Goal: Transaction & Acquisition: Purchase product/service

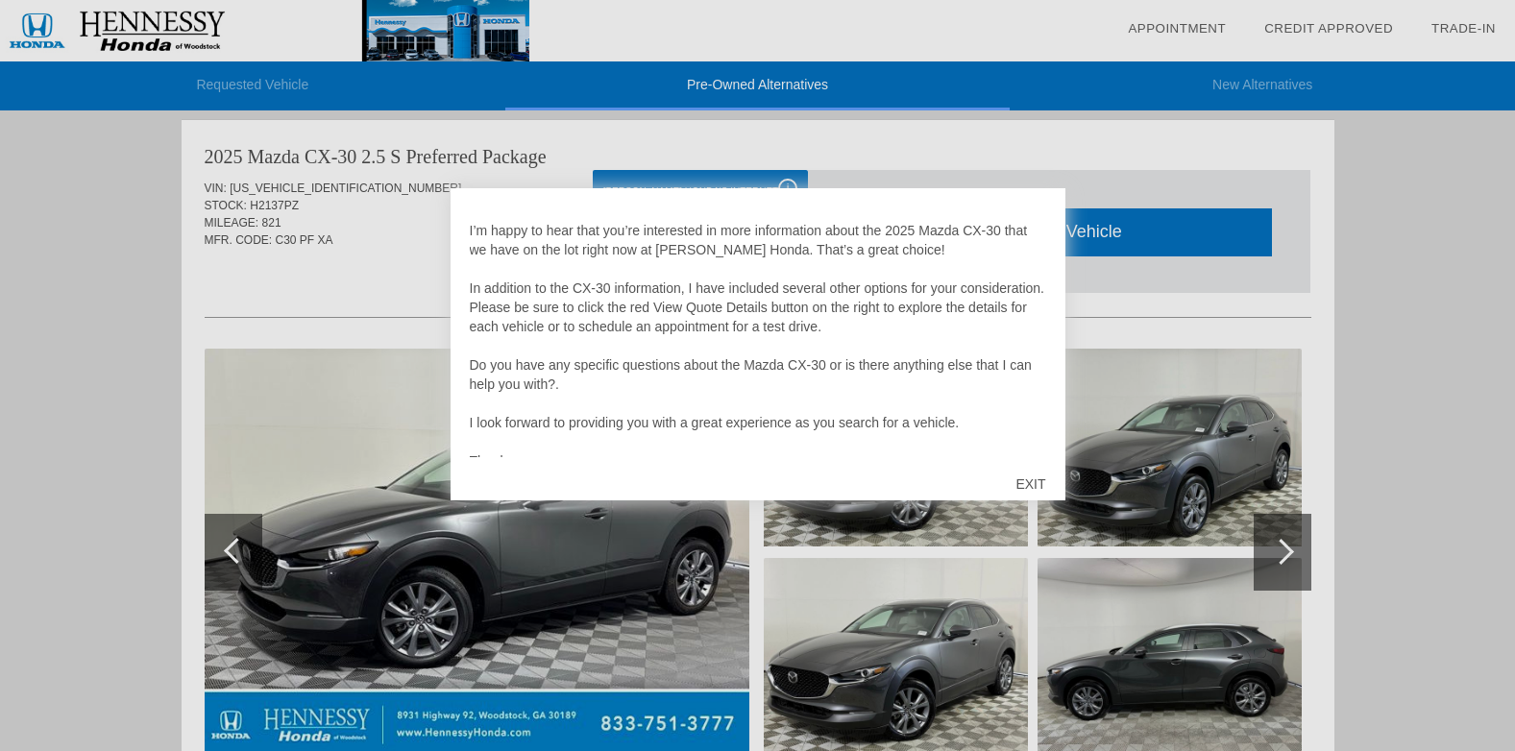
scroll to position [38, 0]
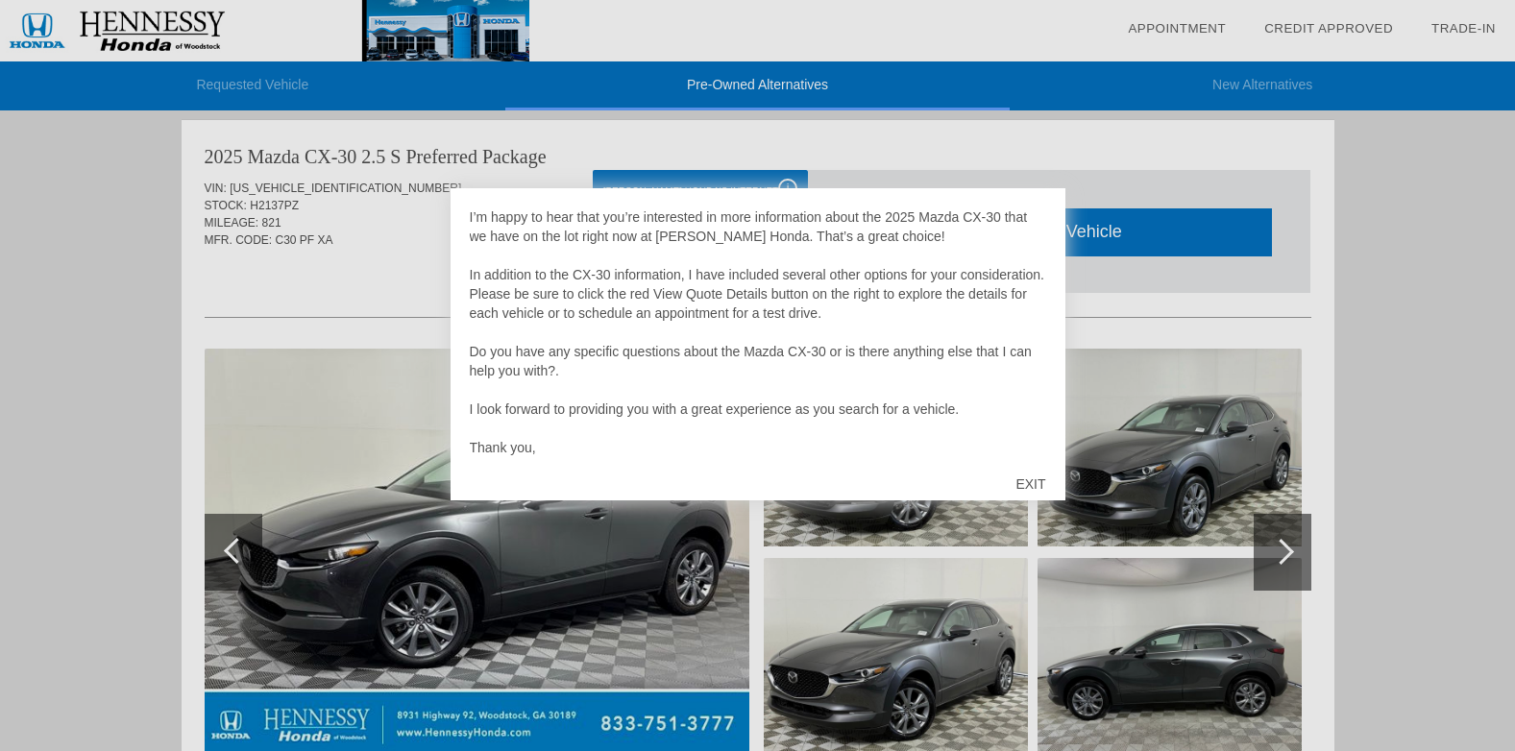
click at [1183, 173] on div at bounding box center [757, 375] width 1515 height 751
click at [1039, 483] on div "EXIT" at bounding box center [1030, 484] width 68 height 58
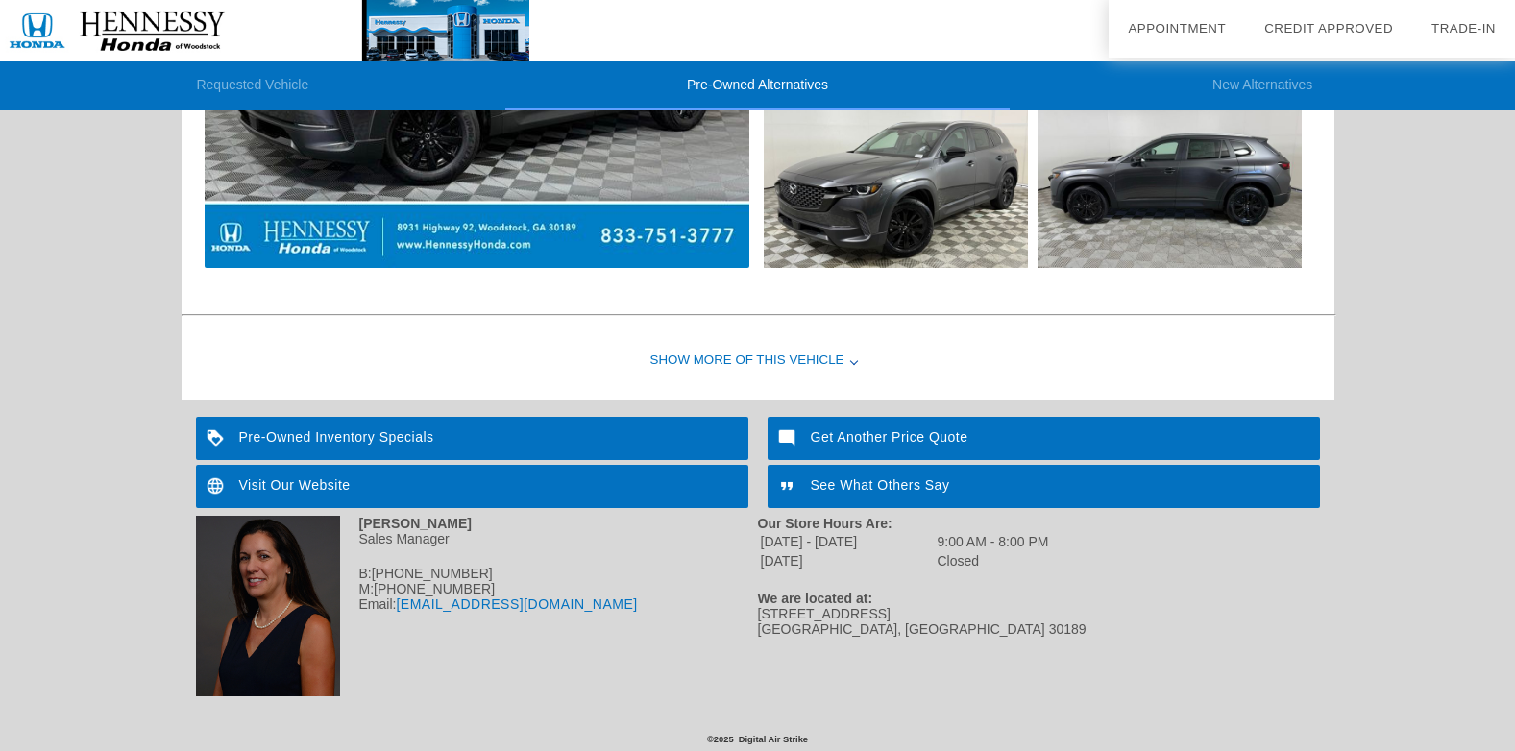
scroll to position [2066, 0]
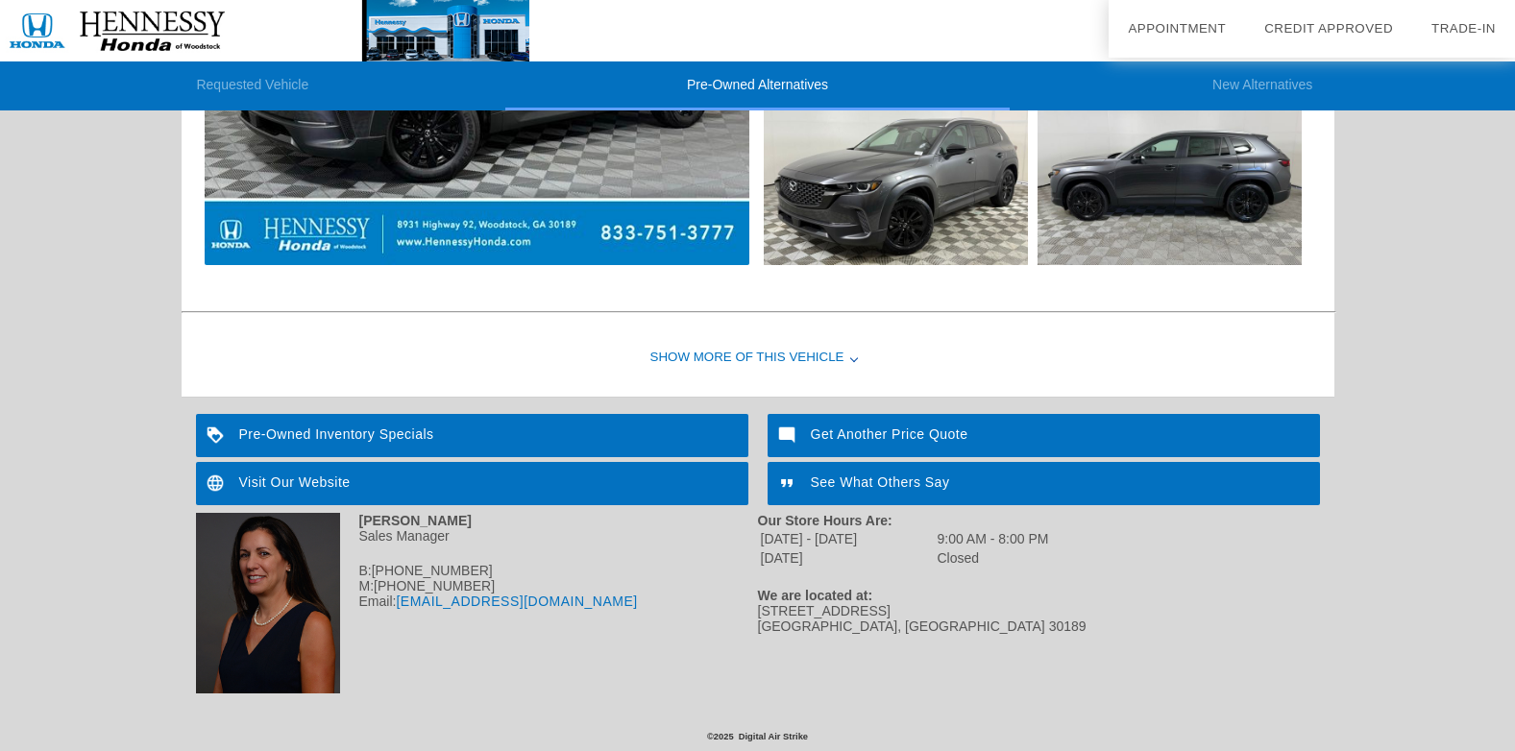
click at [387, 428] on div "Pre-Owned Inventory Specials" at bounding box center [472, 435] width 552 height 43
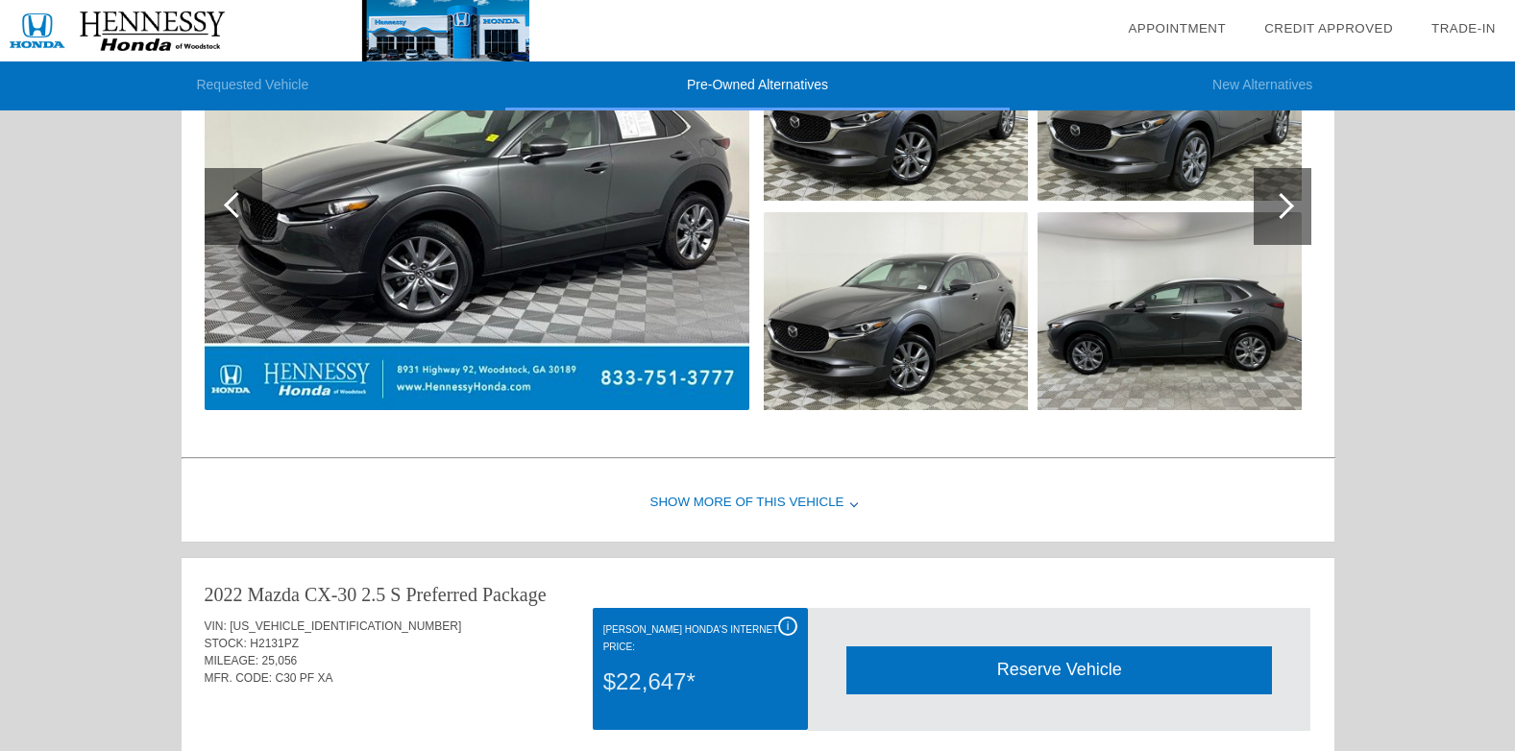
scroll to position [384, 0]
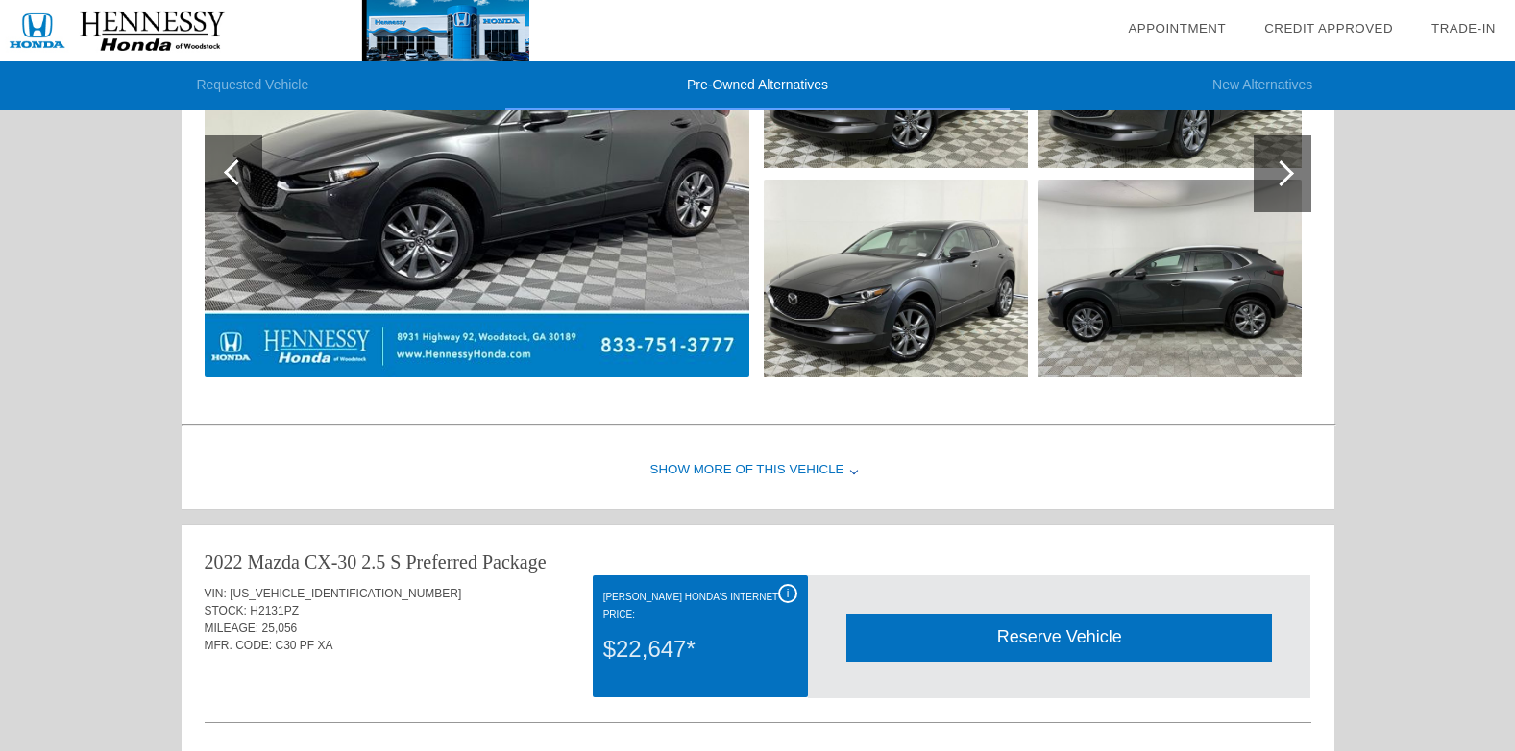
click at [781, 468] on div "Show More of this Vehicle" at bounding box center [758, 470] width 1153 height 77
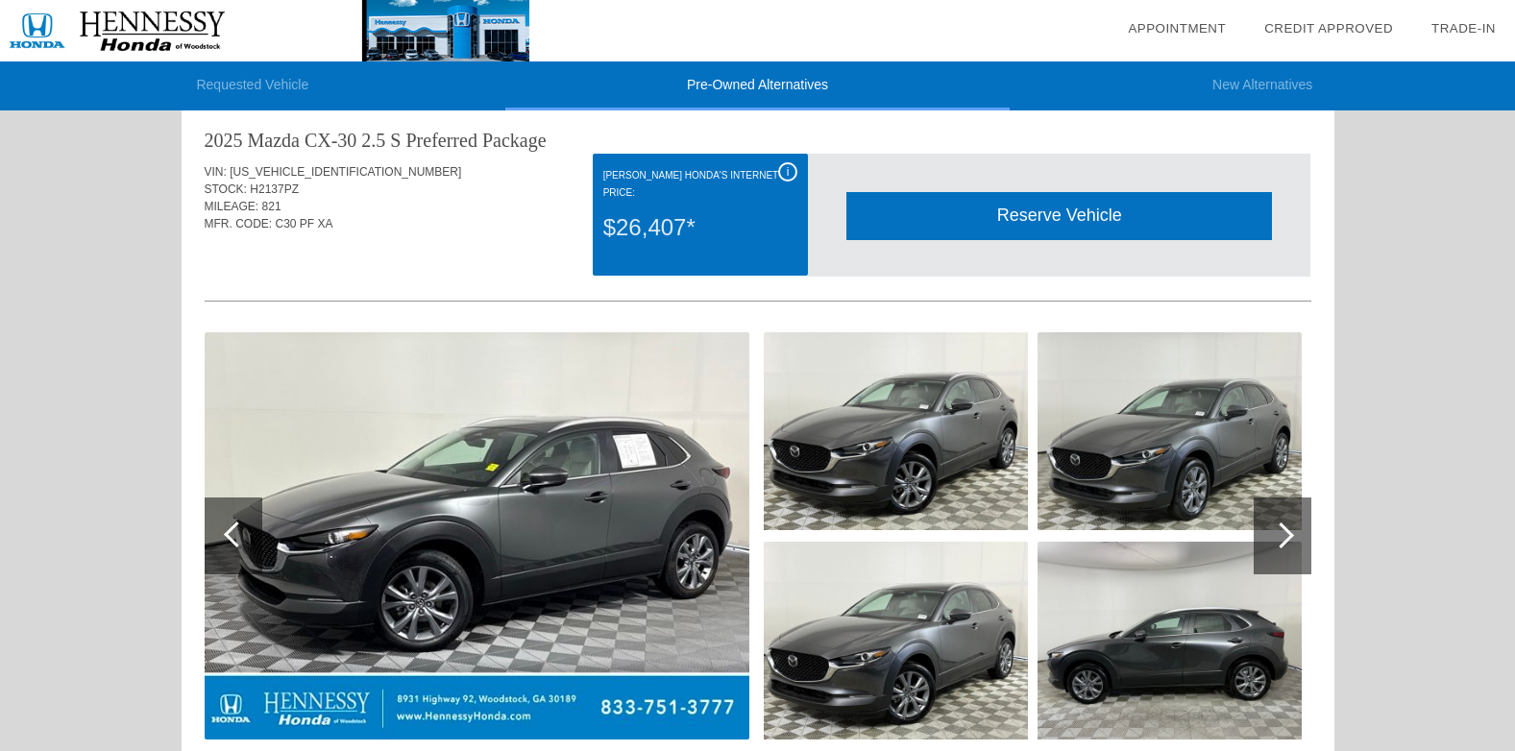
scroll to position [0, 0]
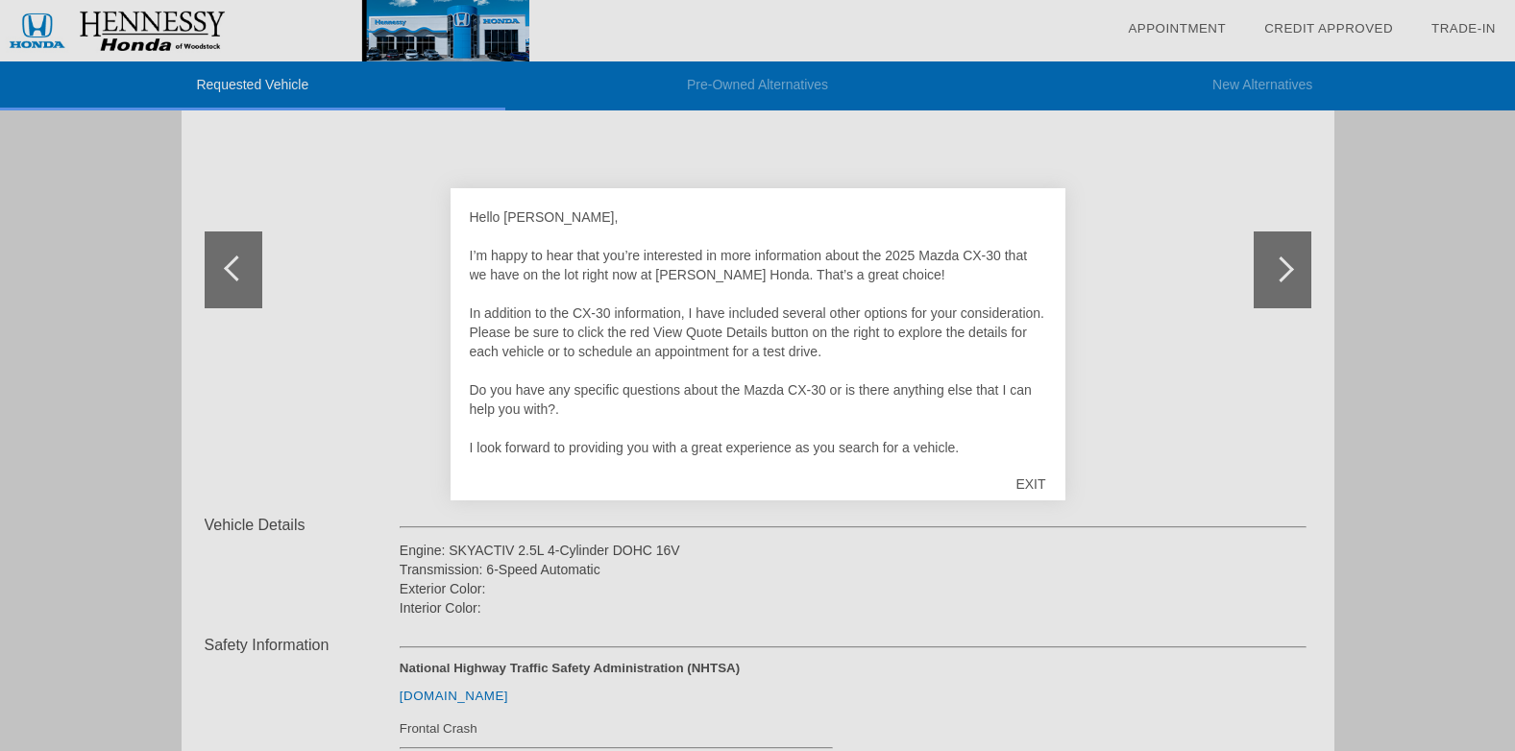
click at [1020, 483] on div "EXIT" at bounding box center [1030, 484] width 68 height 58
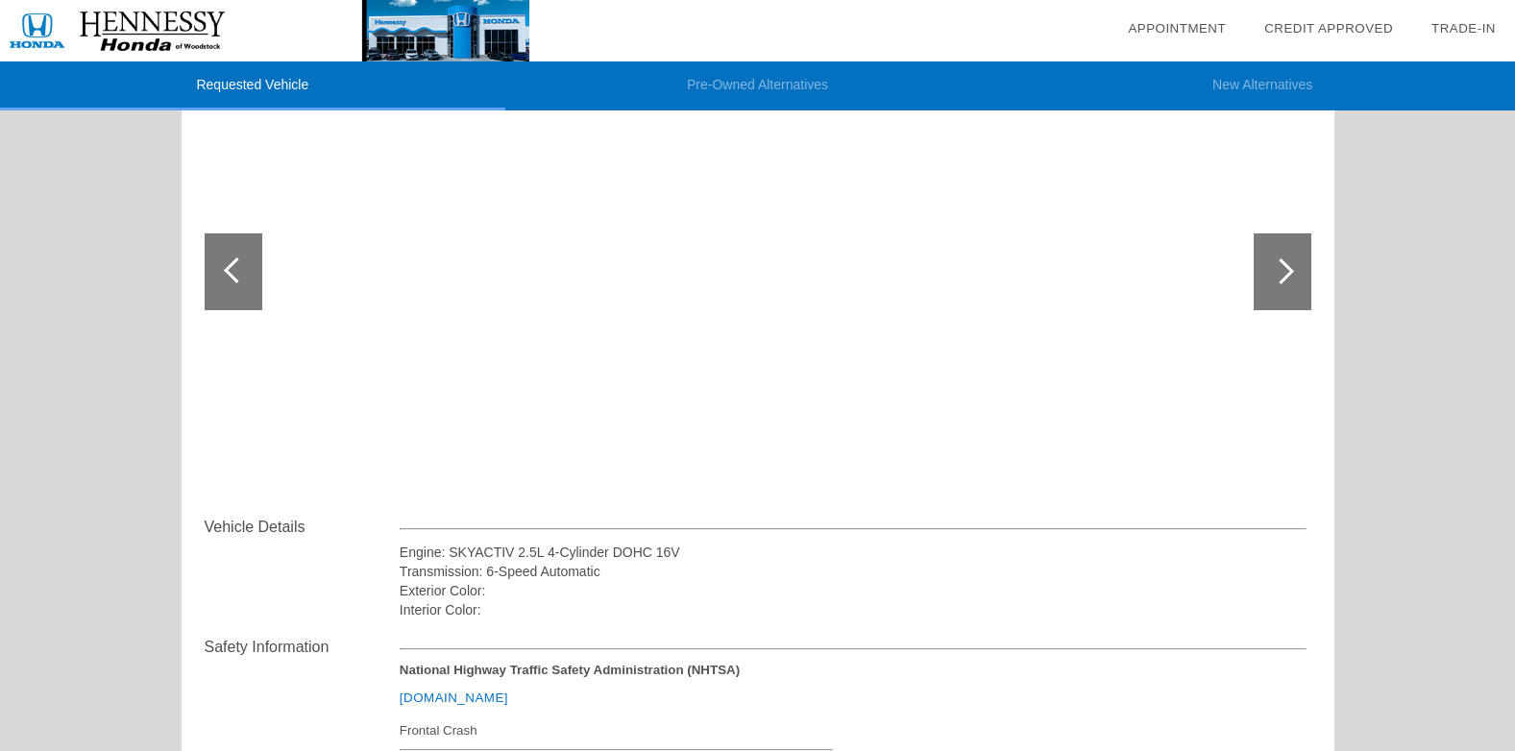
scroll to position [288, 0]
click at [1293, 276] on div at bounding box center [1283, 270] width 58 height 77
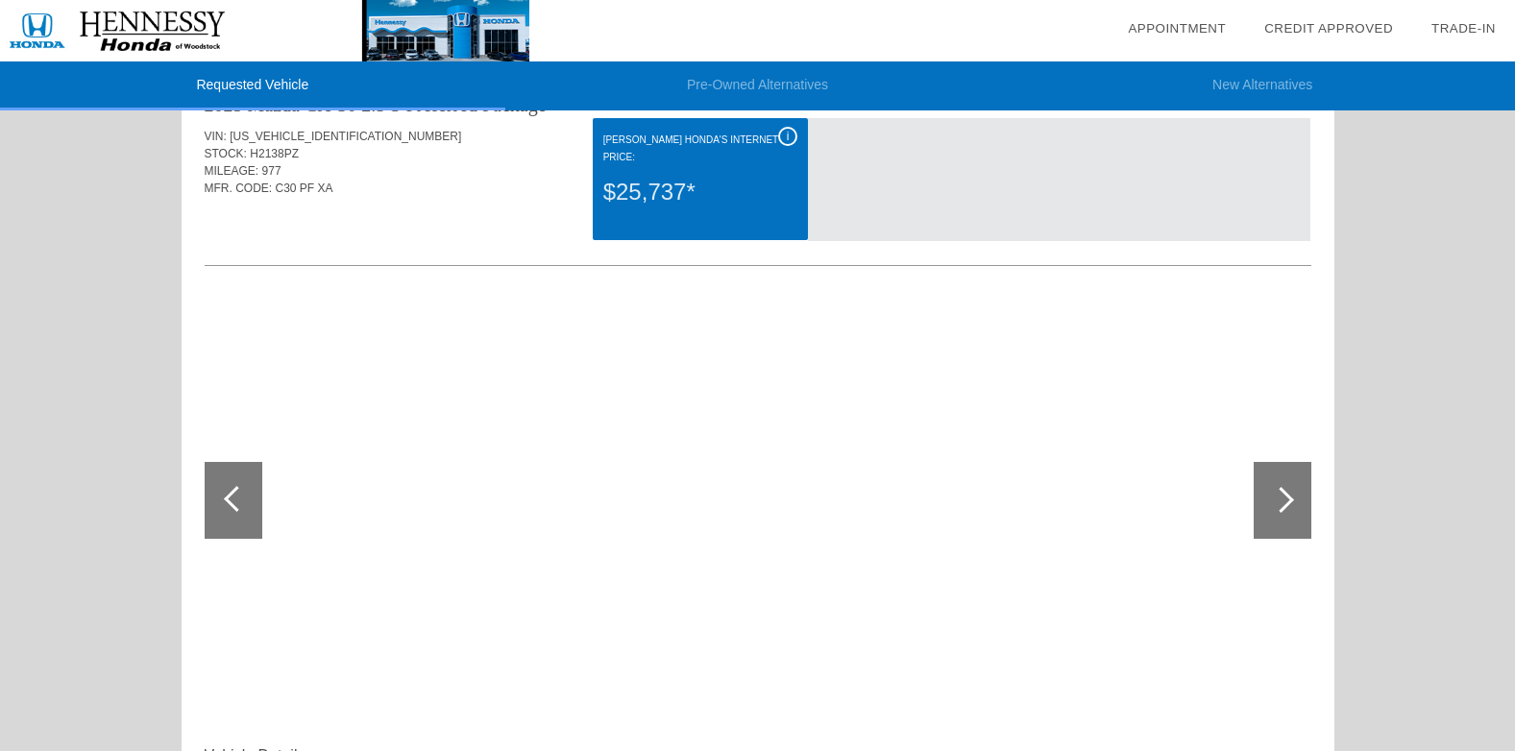
scroll to position [0, 0]
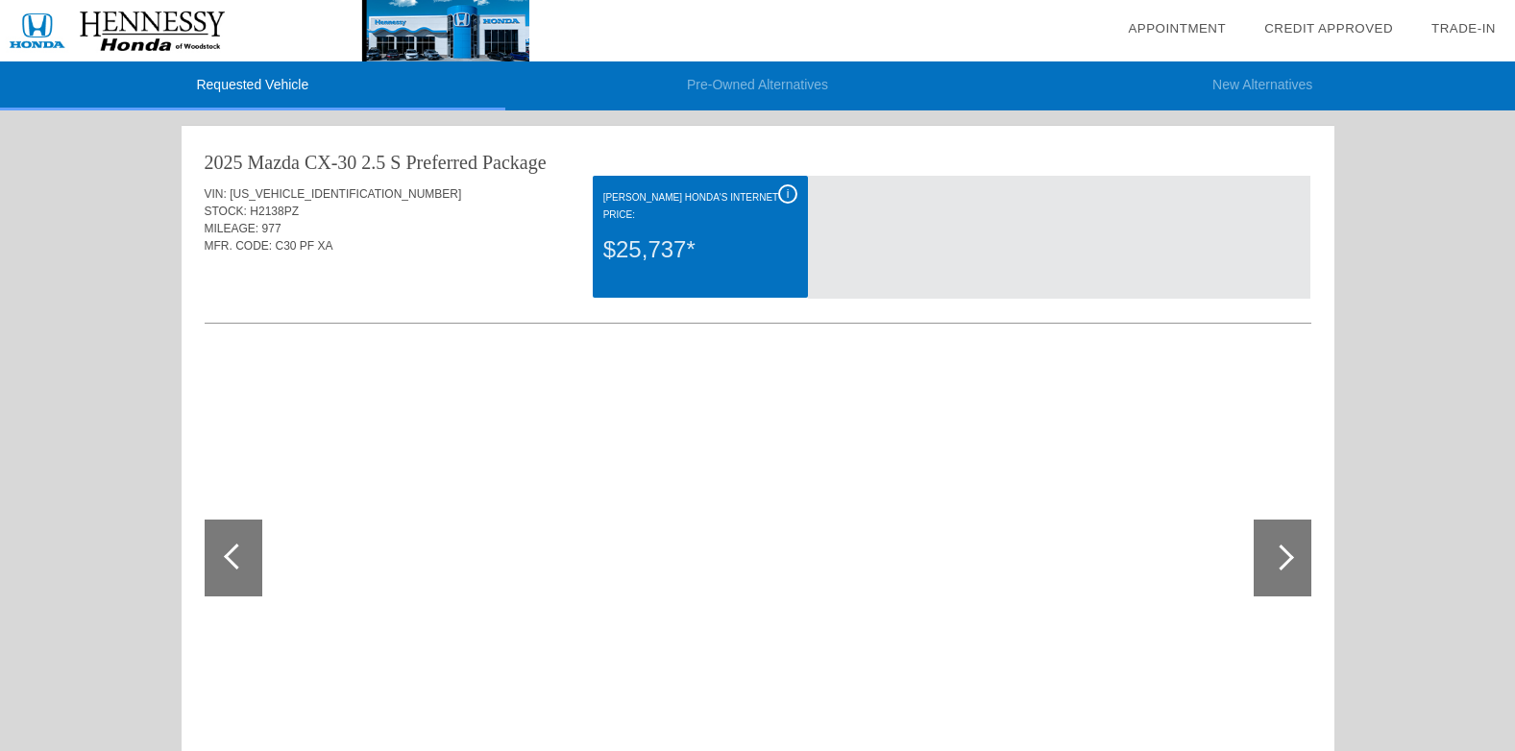
click at [1296, 29] on link "Credit Approved" at bounding box center [1328, 28] width 129 height 14
